Goal: Task Accomplishment & Management: Complete application form

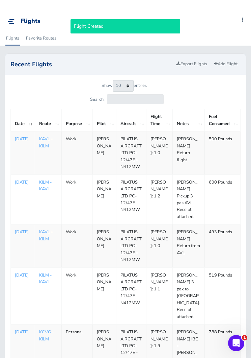
click at [223, 67] on link "Add Flight" at bounding box center [225, 64] width 29 height 10
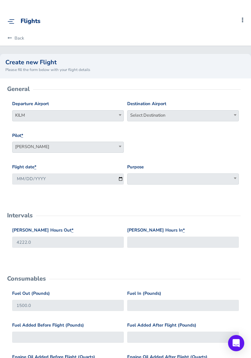
click at [209, 111] on span "Select Destination" at bounding box center [183, 114] width 111 height 9
click at [190, 131] on input "search" at bounding box center [183, 127] width 108 height 10
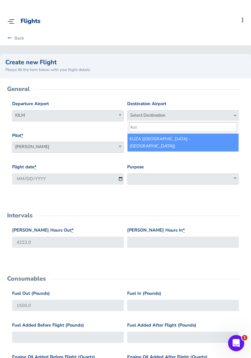
type input "kuza"
select select "KUZA"
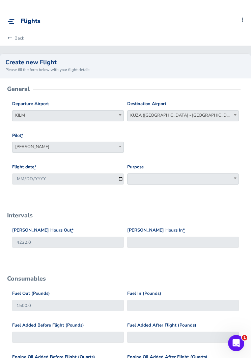
click at [167, 178] on span at bounding box center [183, 178] width 112 height 11
select select "Work"
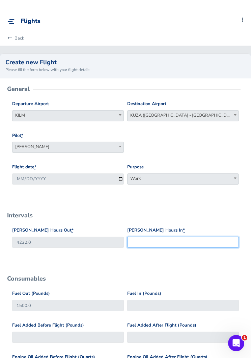
click at [182, 242] on input "[PERSON_NAME] Hours In *" at bounding box center [183, 241] width 112 height 11
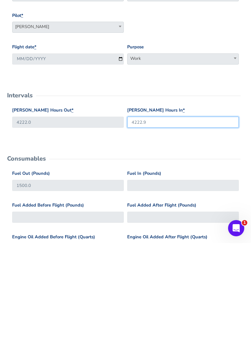
type input "4222.9"
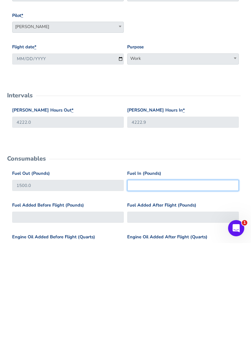
click at [172, 294] on input "Fuel In (Pounds)" at bounding box center [183, 299] width 112 height 11
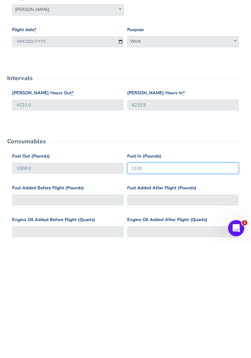
scroll to position [35, 0]
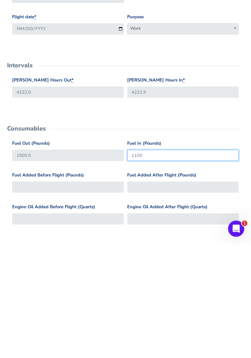
type input "1100"
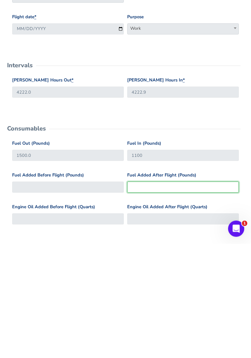
click at [185, 296] on input "Fuel Added After Flight (Pounds)" at bounding box center [183, 301] width 112 height 11
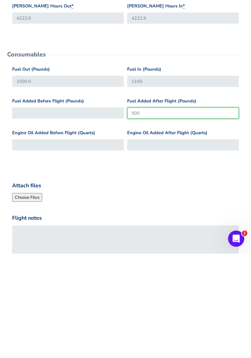
scroll to position [145, 0]
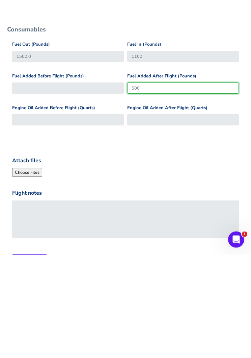
type input "500"
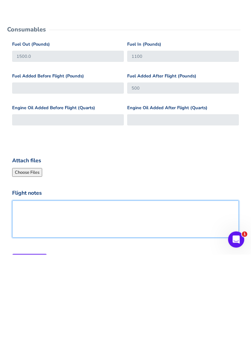
click at [125, 304] on textarea "Flight notes" at bounding box center [125, 322] width 227 height 37
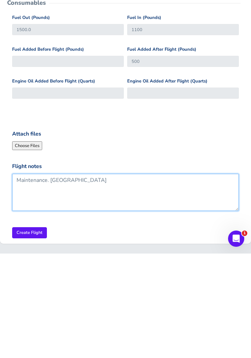
scroll to position [181, 0]
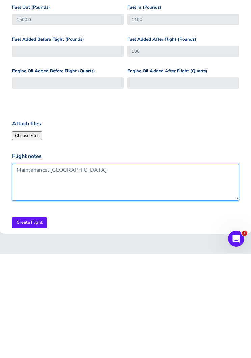
type textarea "Maintenance. [GEOGRAPHIC_DATA]"
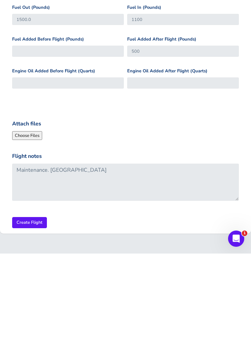
click at [28, 321] on input "Create Flight" at bounding box center [29, 326] width 35 height 11
